Goal: Task Accomplishment & Management: Use online tool/utility

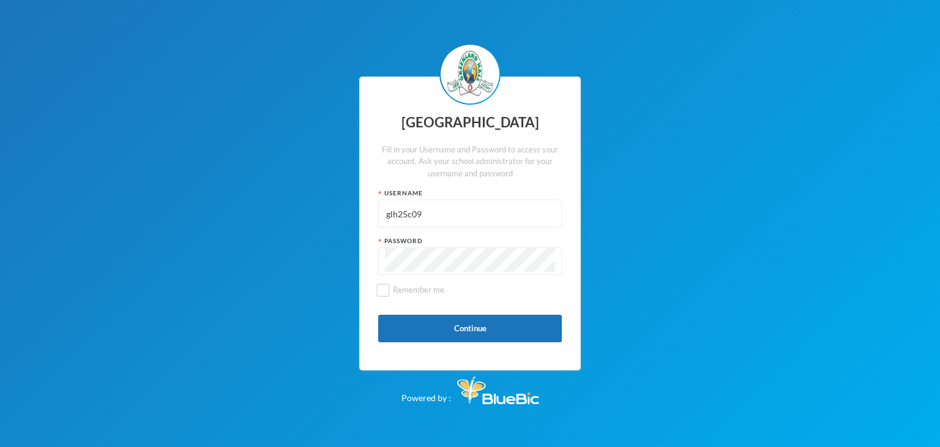
click at [452, 217] on input "glh25c09" at bounding box center [470, 214] width 170 height 28
type input "glh25ps07"
click at [423, 323] on button "Continue" at bounding box center [470, 329] width 184 height 28
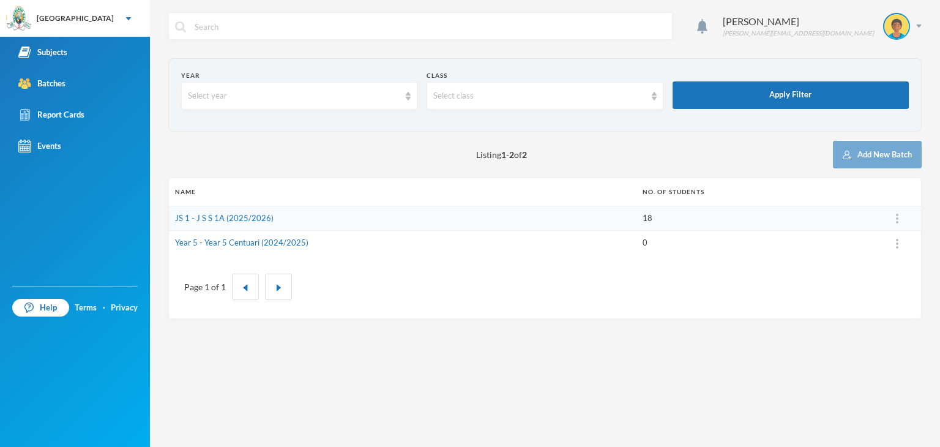
click at [288, 216] on td "JS 1 - J S S 1A (2025/2026)" at bounding box center [403, 218] width 468 height 25
click at [254, 220] on link "JS 1 - J S S 1A (2025/2026)" at bounding box center [224, 218] width 99 height 10
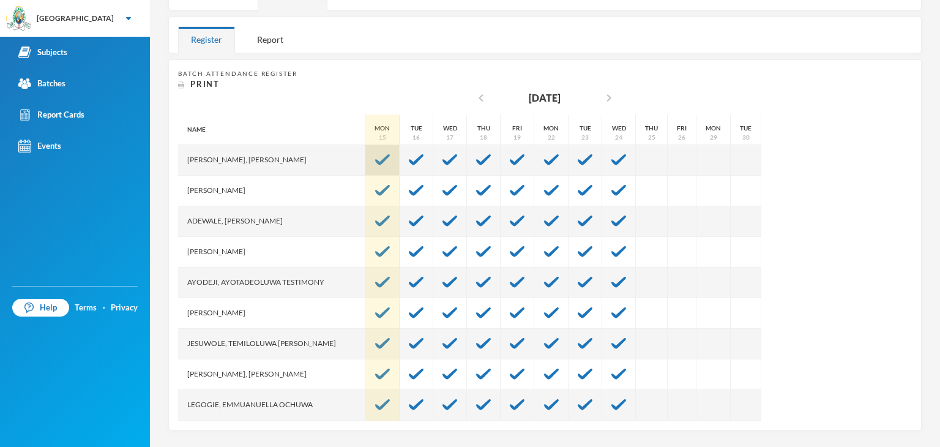
click at [375, 157] on img at bounding box center [382, 159] width 15 height 11
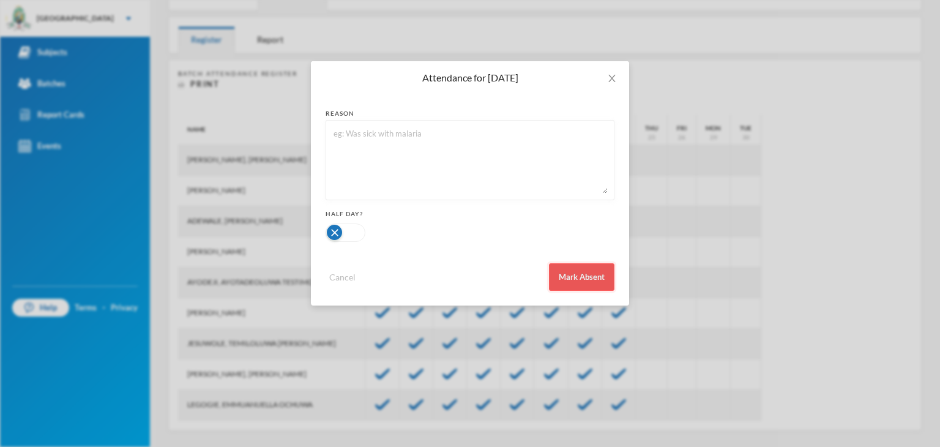
click at [570, 272] on button "Mark Absent" at bounding box center [581, 277] width 65 height 28
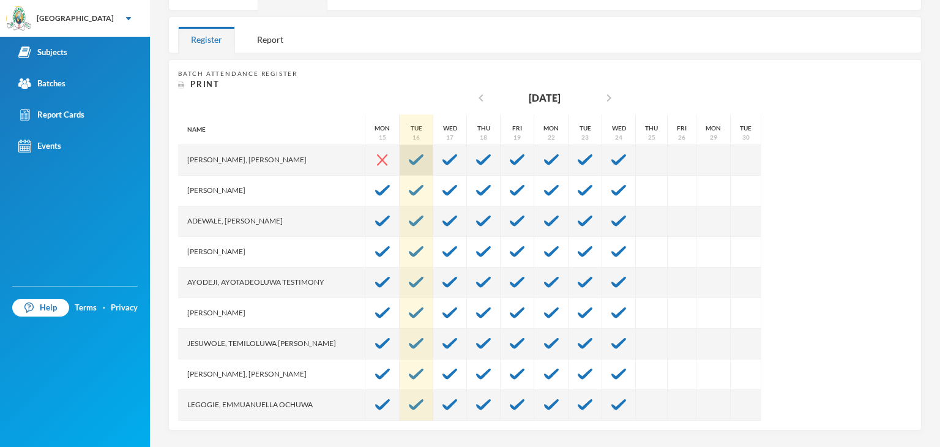
click at [402, 155] on div at bounding box center [417, 160] width 34 height 31
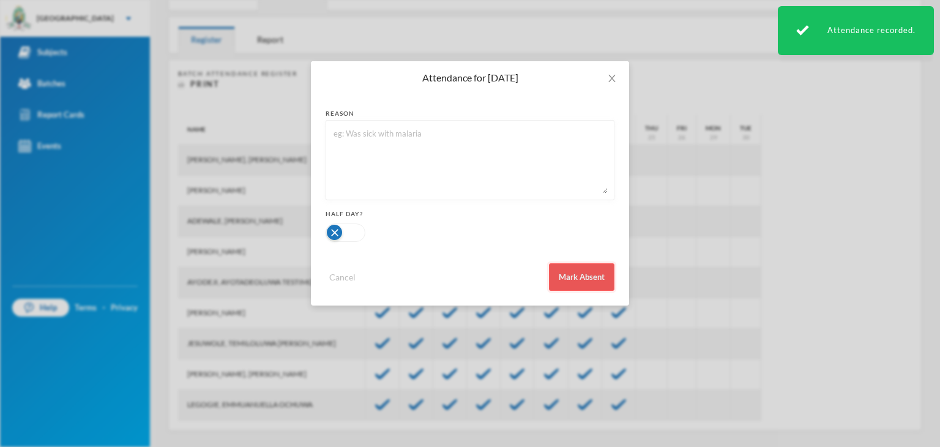
click at [580, 272] on button "Mark Absent" at bounding box center [581, 277] width 65 height 28
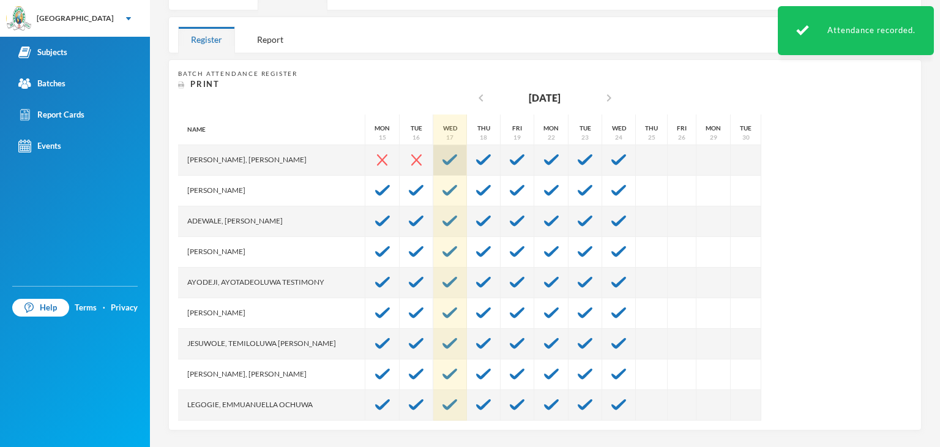
click at [443, 155] on img at bounding box center [450, 159] width 15 height 11
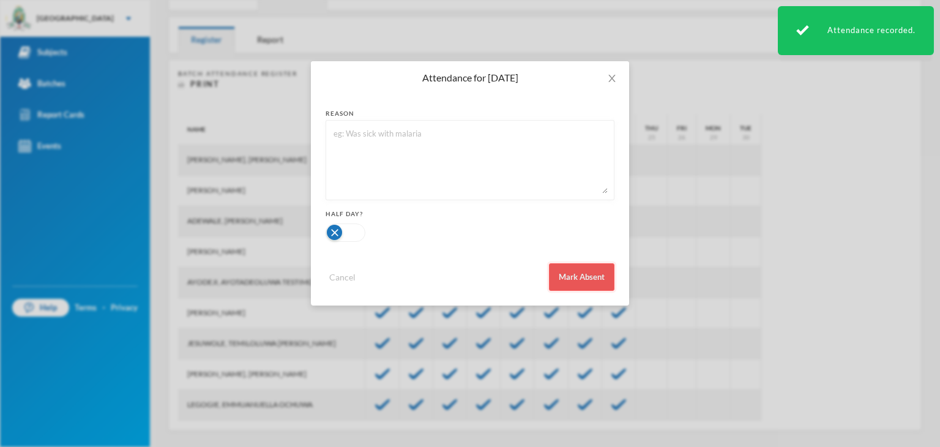
click at [589, 274] on button "Mark Absent" at bounding box center [581, 277] width 65 height 28
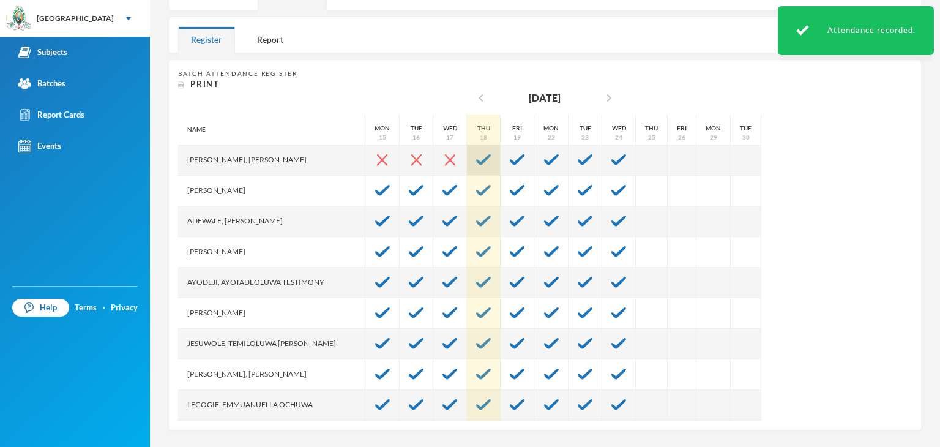
click at [476, 163] on img at bounding box center [483, 159] width 15 height 11
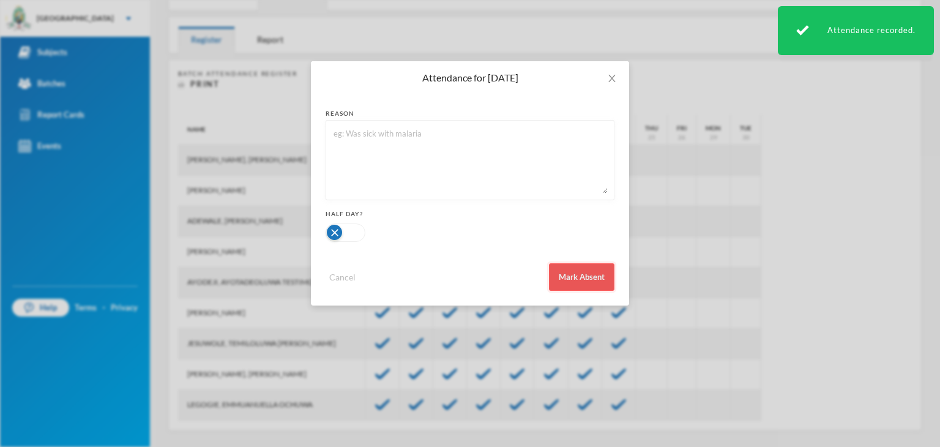
click at [575, 267] on button "Mark Absent" at bounding box center [581, 277] width 65 height 28
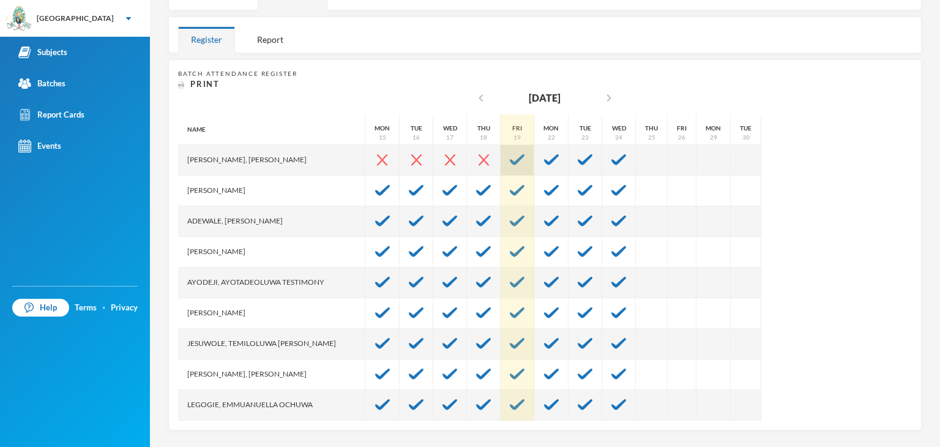
click at [504, 159] on div at bounding box center [518, 160] width 34 height 31
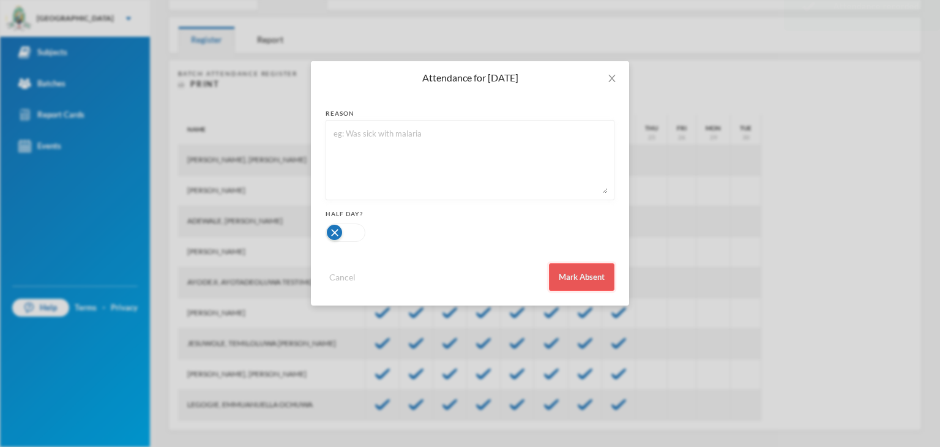
click at [604, 272] on button "Mark Absent" at bounding box center [581, 277] width 65 height 28
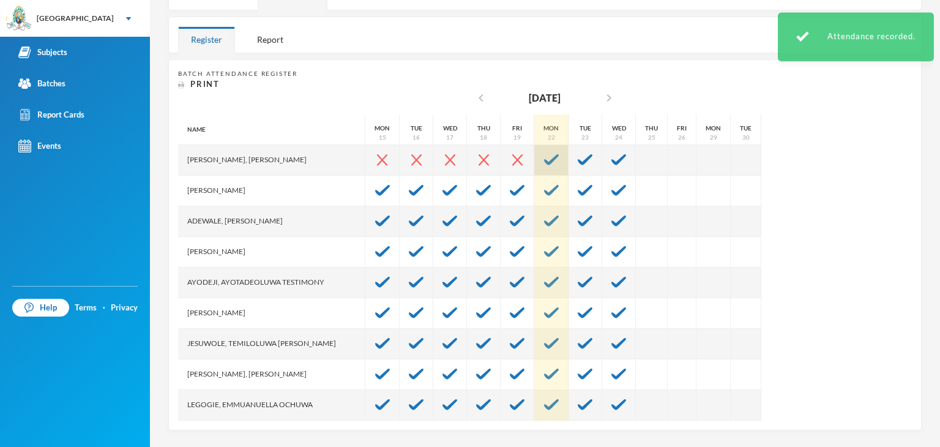
click at [534, 165] on div at bounding box center [551, 160] width 34 height 31
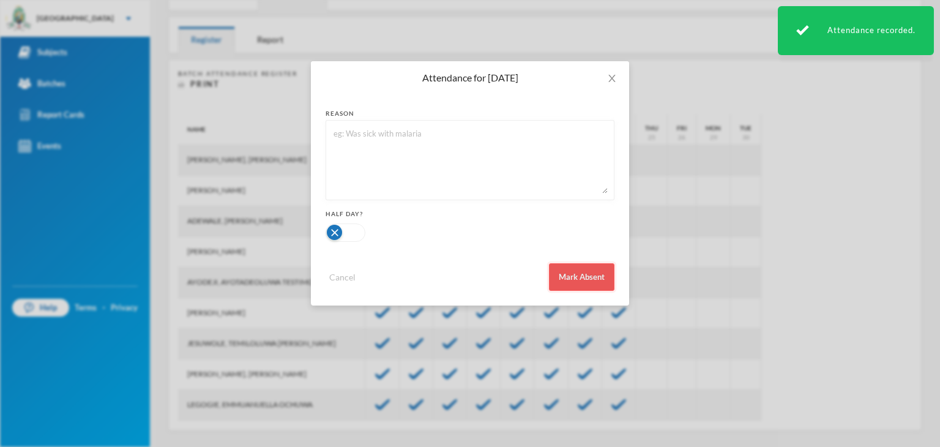
click at [580, 270] on button "Mark Absent" at bounding box center [581, 277] width 65 height 28
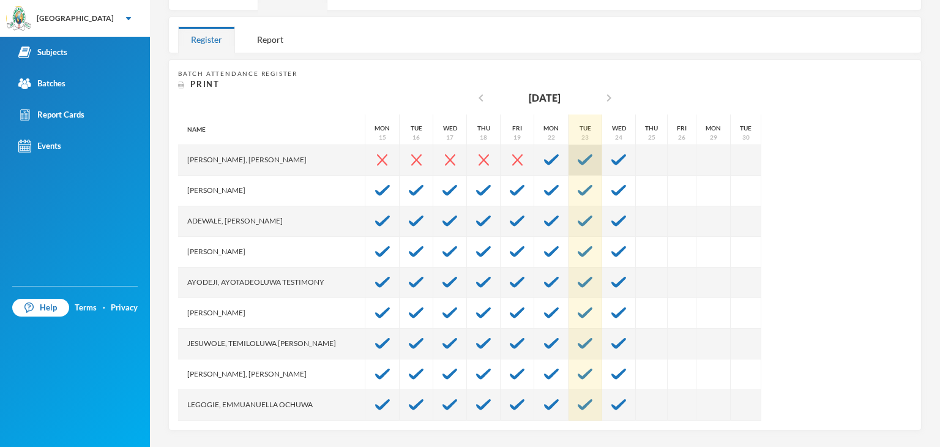
click at [578, 163] on img at bounding box center [585, 159] width 15 height 11
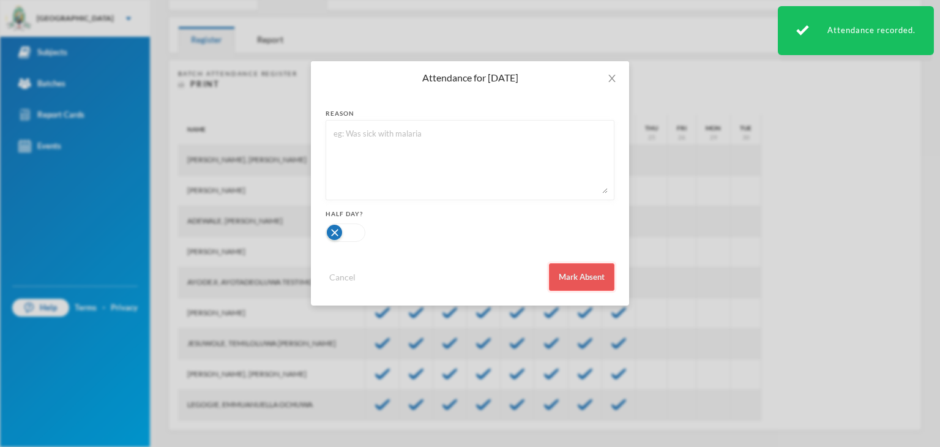
click at [586, 280] on button "Mark Absent" at bounding box center [581, 277] width 65 height 28
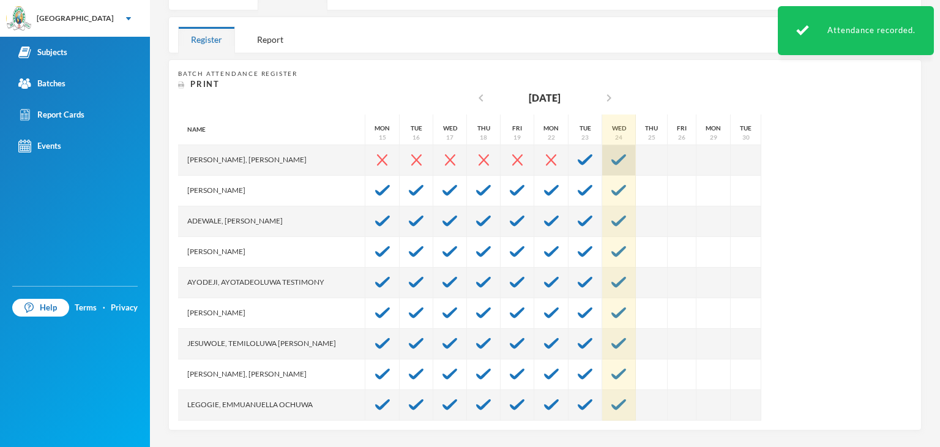
click at [612, 162] on img at bounding box center [619, 159] width 15 height 11
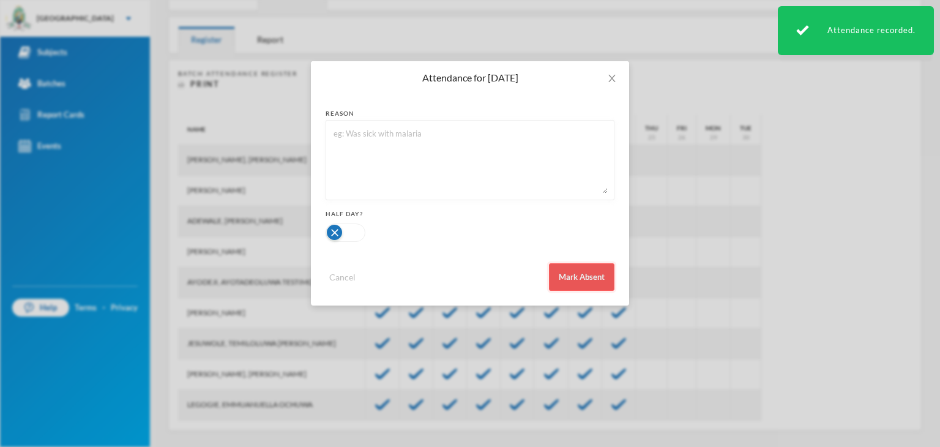
click at [590, 269] on button "Mark Absent" at bounding box center [581, 277] width 65 height 28
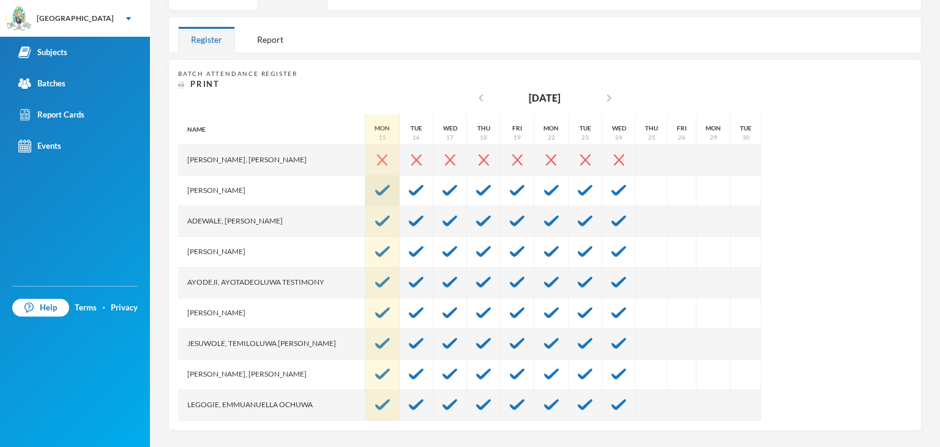
click at [367, 195] on div at bounding box center [382, 191] width 34 height 31
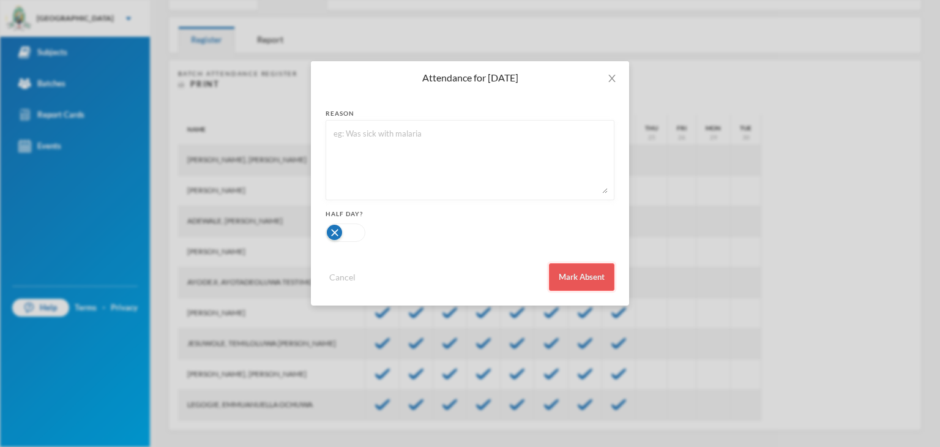
click at [568, 274] on button "Mark Absent" at bounding box center [581, 277] width 65 height 28
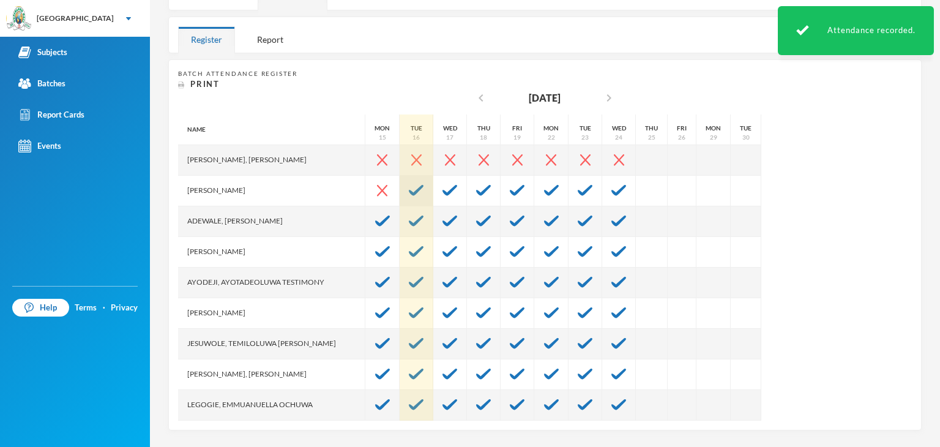
click at [409, 192] on img at bounding box center [416, 190] width 15 height 11
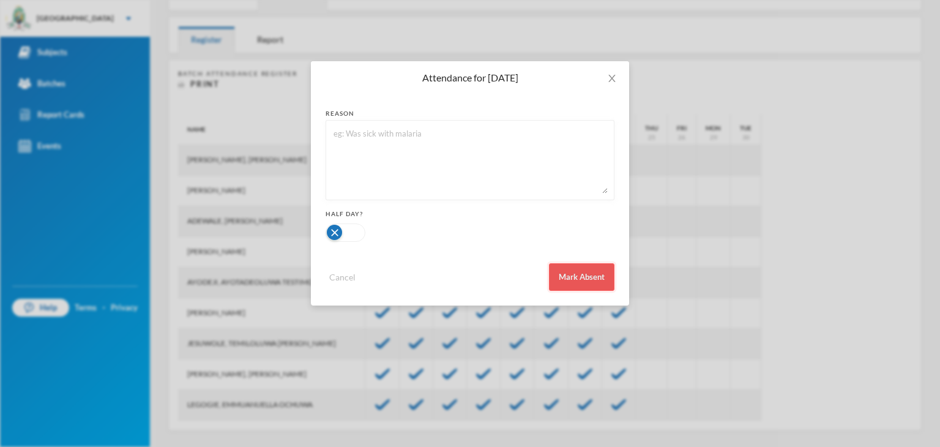
click at [573, 271] on button "Mark Absent" at bounding box center [581, 277] width 65 height 28
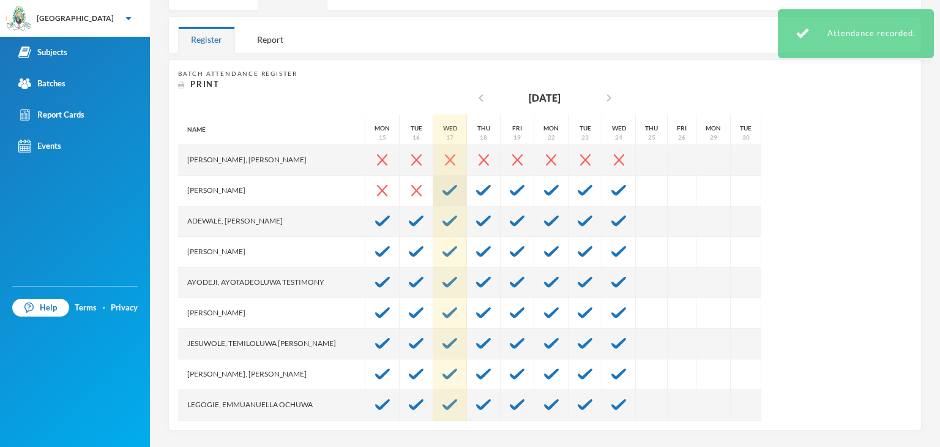
click at [443, 187] on img at bounding box center [450, 190] width 15 height 11
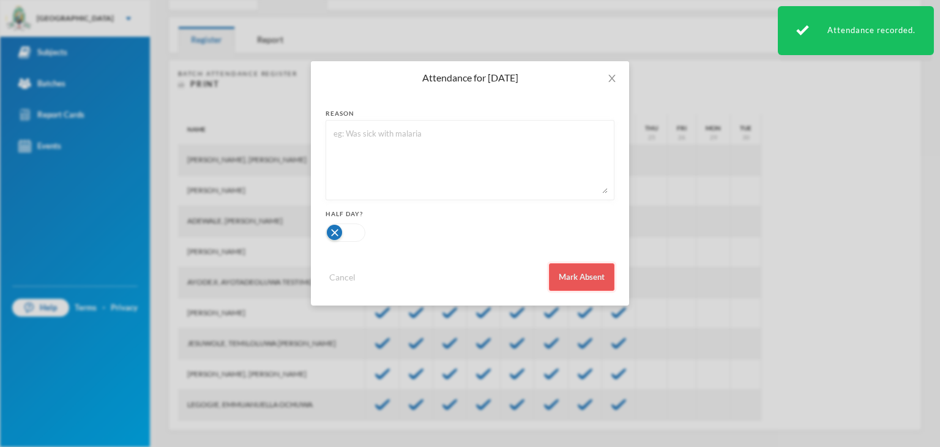
click at [572, 275] on button "Mark Absent" at bounding box center [581, 277] width 65 height 28
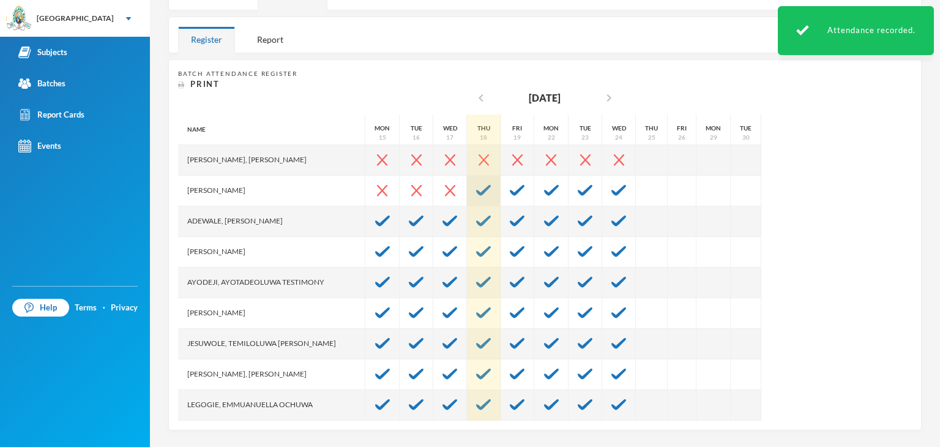
click at [476, 187] on img at bounding box center [483, 190] width 15 height 11
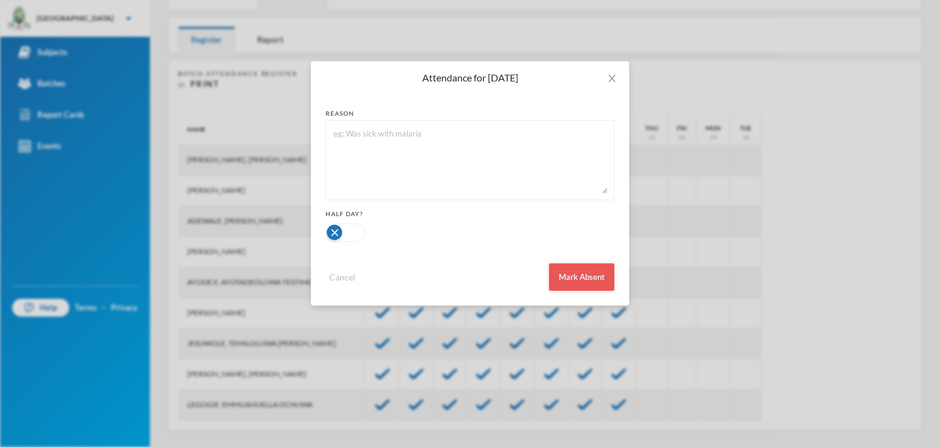
click at [602, 270] on button "Mark Absent" at bounding box center [581, 277] width 65 height 28
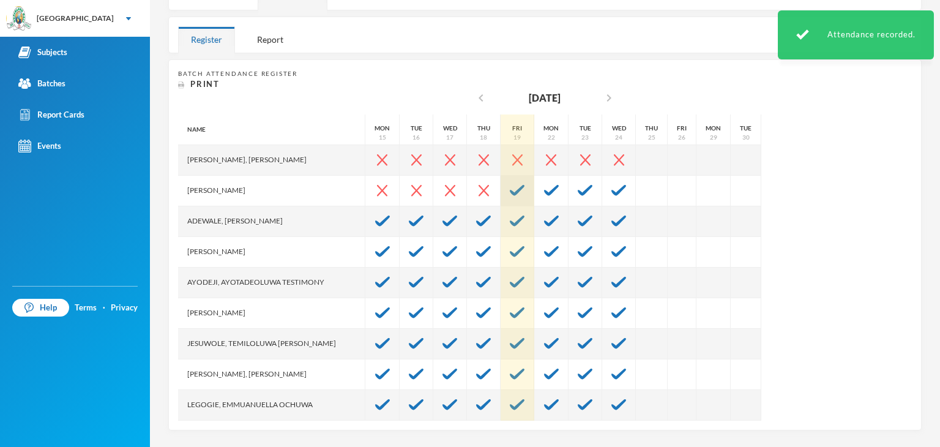
click at [510, 187] on img at bounding box center [517, 190] width 15 height 11
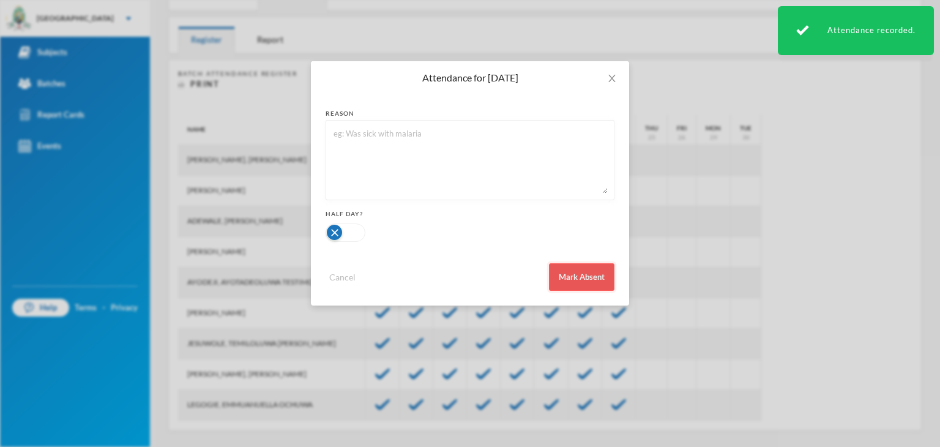
click at [580, 282] on button "Mark Absent" at bounding box center [581, 277] width 65 height 28
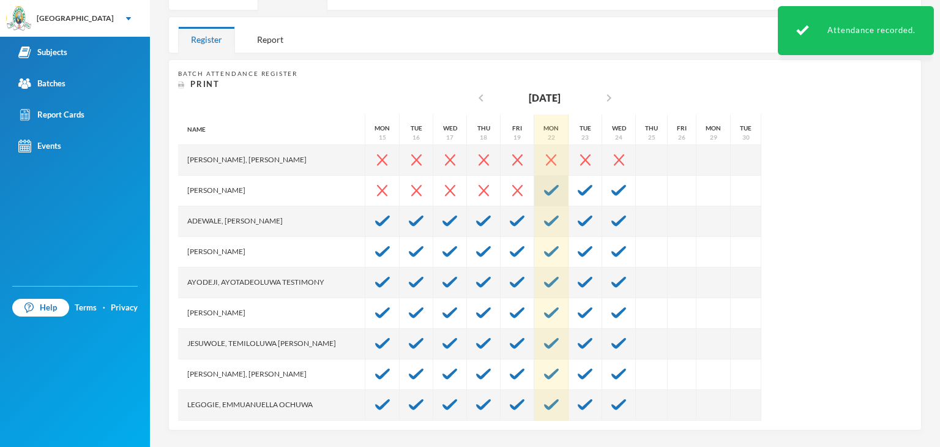
click at [544, 192] on img at bounding box center [551, 190] width 15 height 11
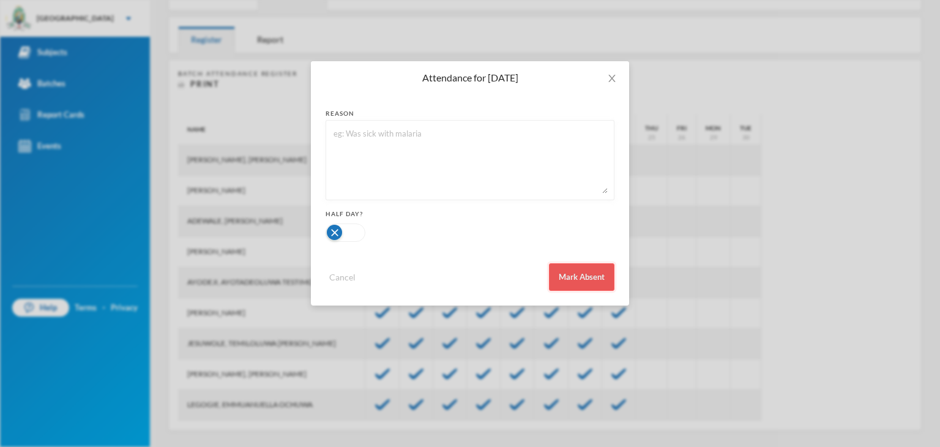
click at [593, 275] on button "Mark Absent" at bounding box center [581, 277] width 65 height 28
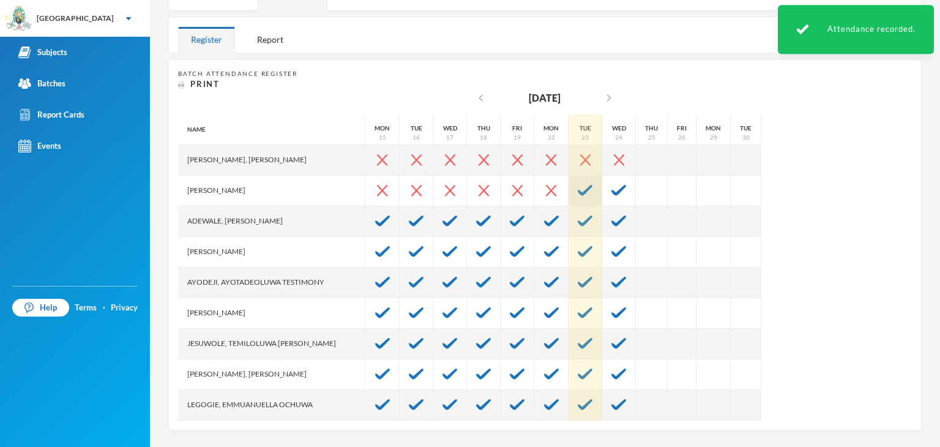
click at [578, 194] on img at bounding box center [585, 190] width 15 height 11
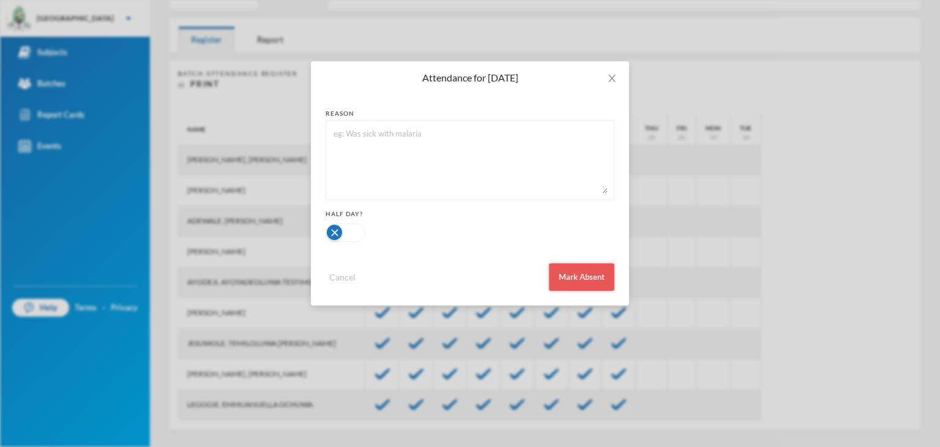
click at [590, 280] on button "Mark Absent" at bounding box center [581, 277] width 65 height 28
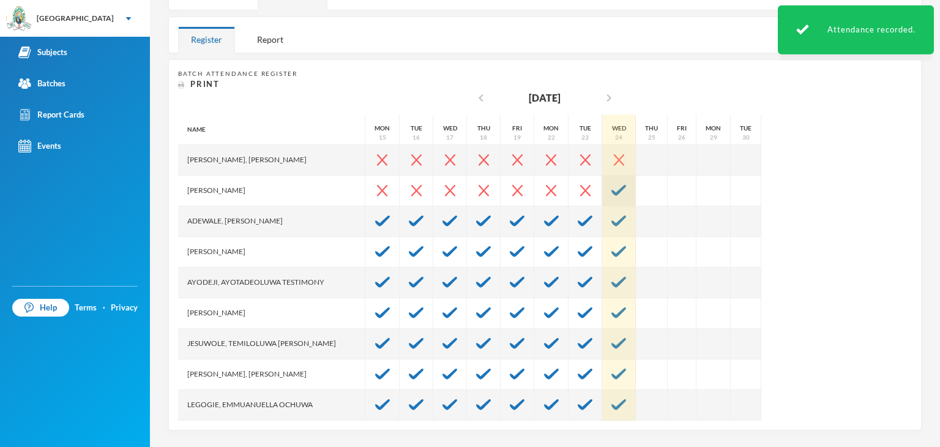
click at [612, 190] on img at bounding box center [619, 190] width 15 height 11
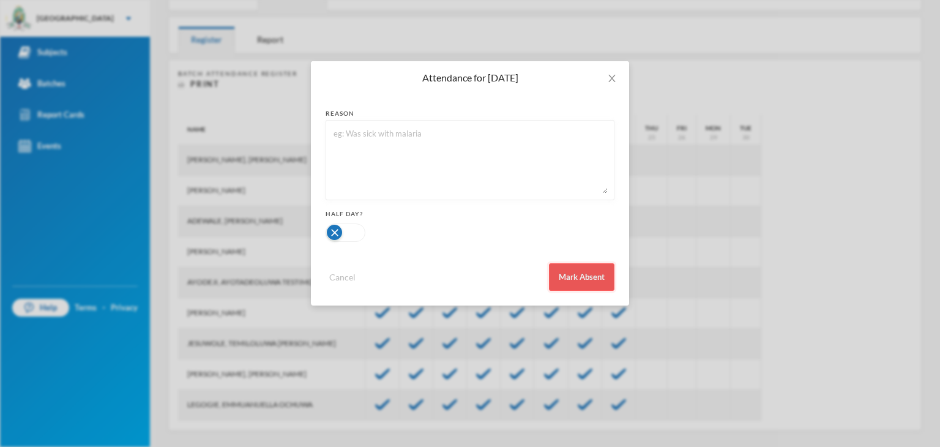
click at [602, 266] on button "Mark Absent" at bounding box center [581, 277] width 65 height 28
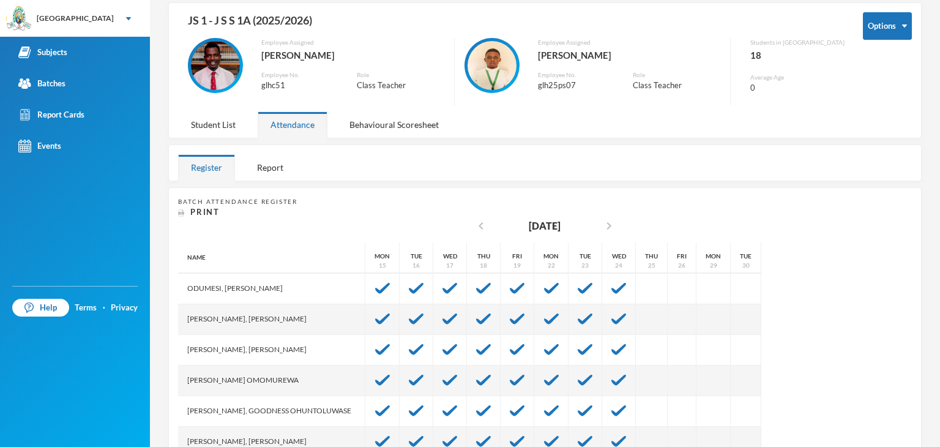
scroll to position [184, 0]
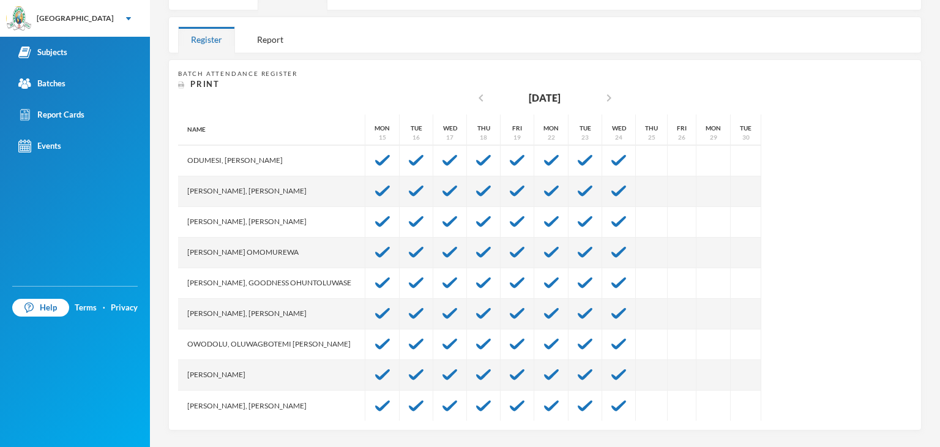
click at [226, 293] on div "[PERSON_NAME], Goodness Ohuntoluwase" at bounding box center [271, 283] width 187 height 31
